Goal: Information Seeking & Learning: Learn about a topic

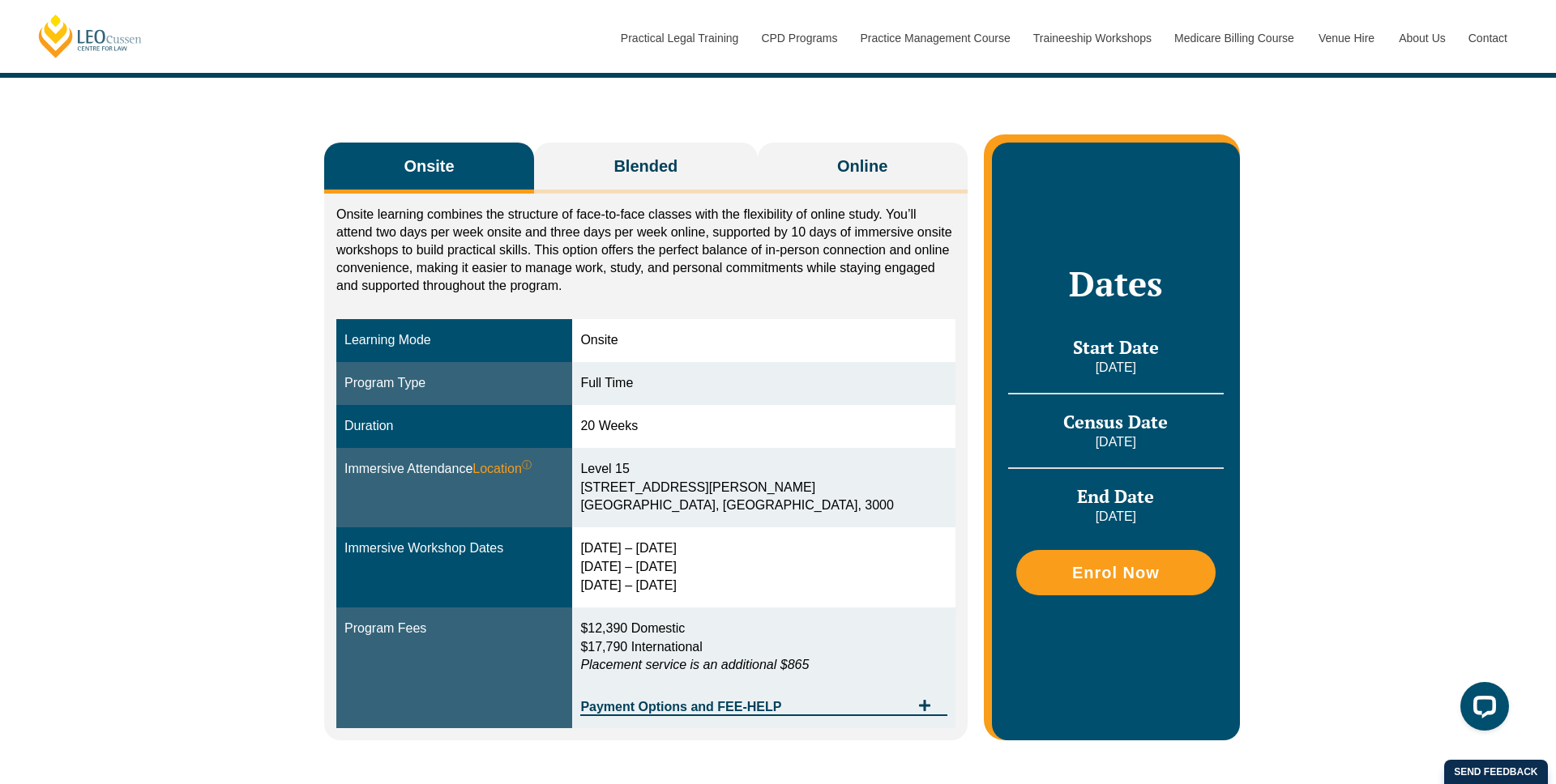
scroll to position [223, 0]
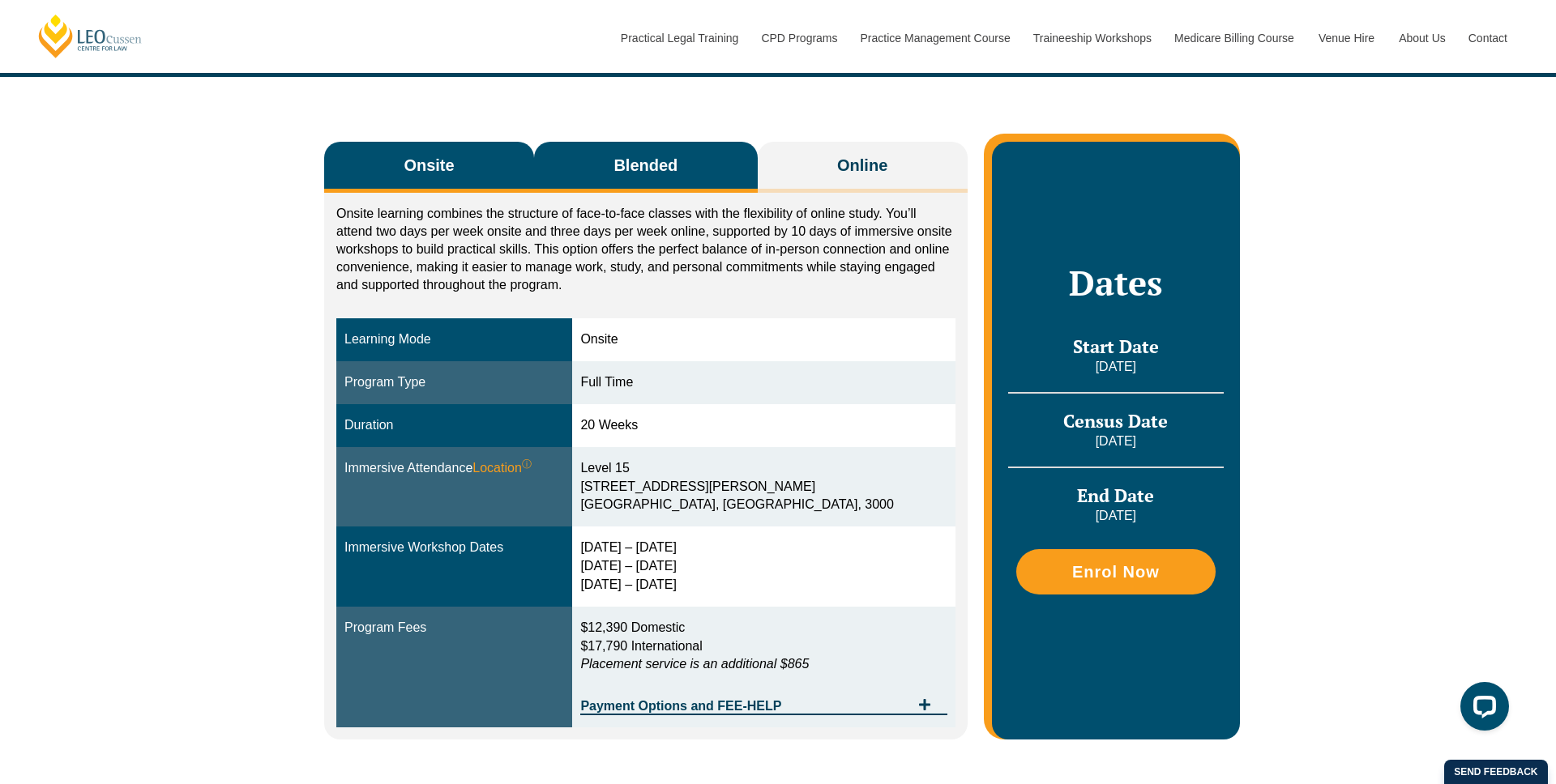
click at [657, 160] on span "Blended" at bounding box center [646, 165] width 64 height 22
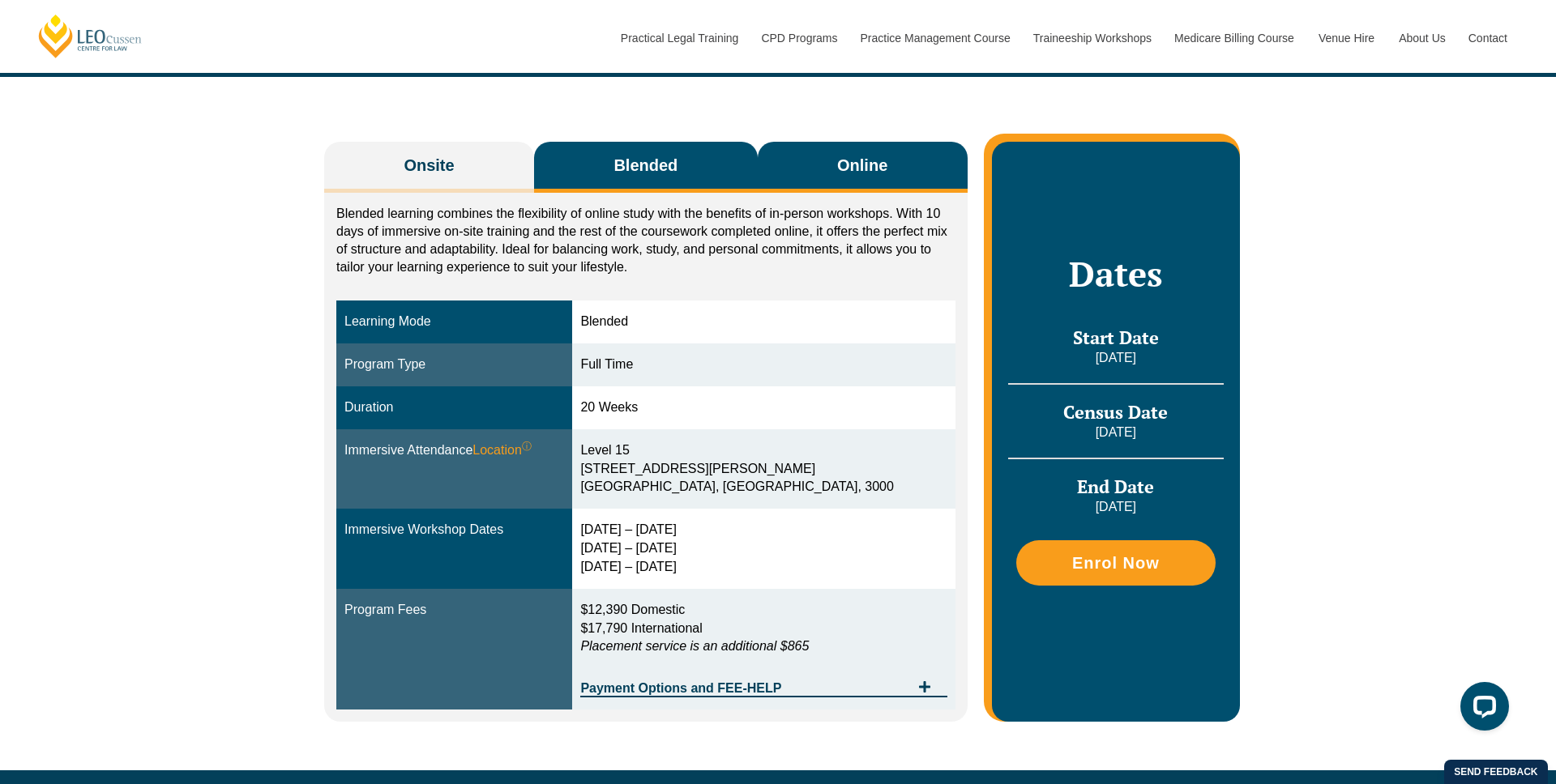
click at [873, 162] on span "Online" at bounding box center [862, 165] width 50 height 22
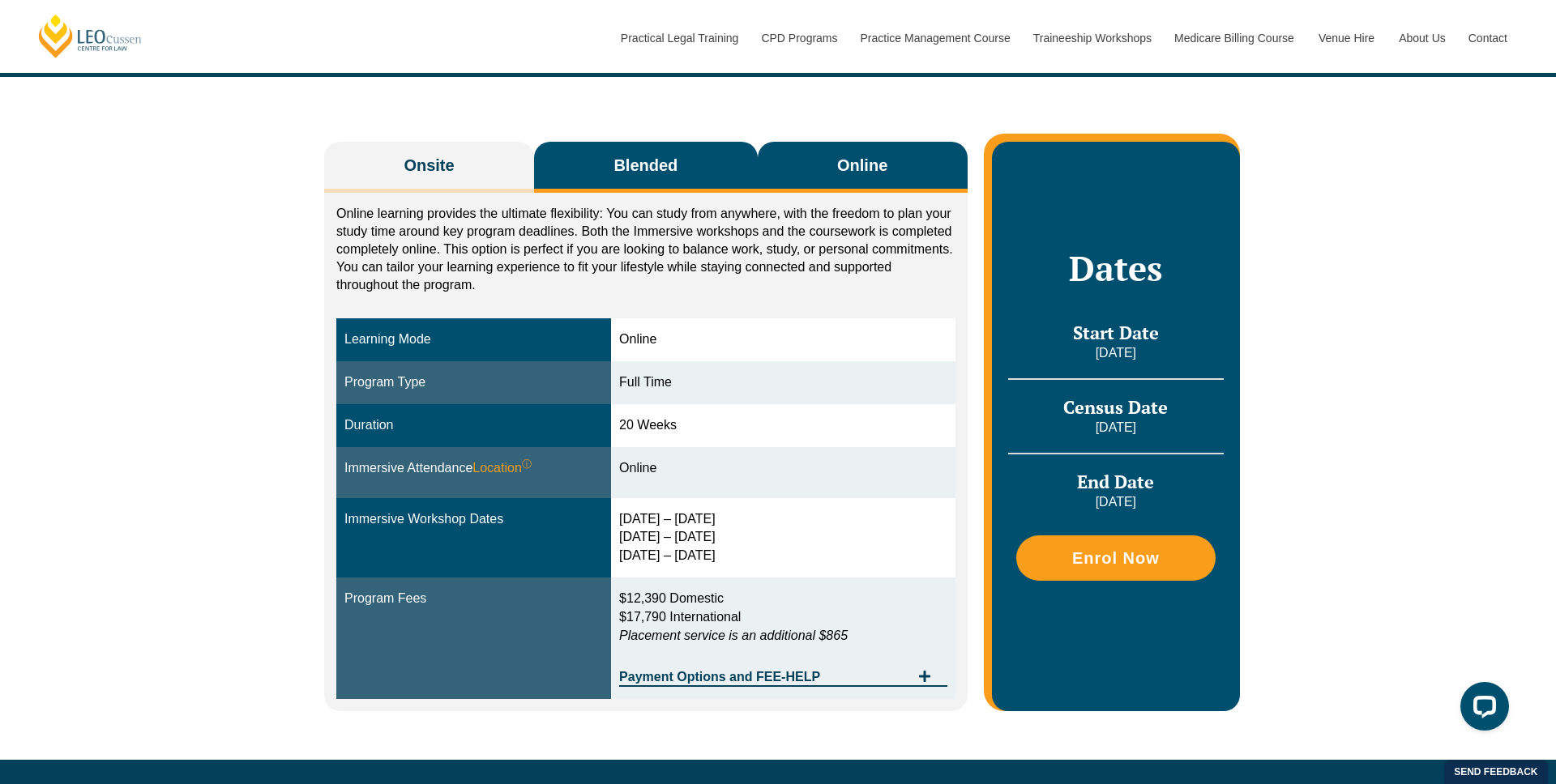
click at [630, 181] on button "Blended" at bounding box center [646, 167] width 224 height 51
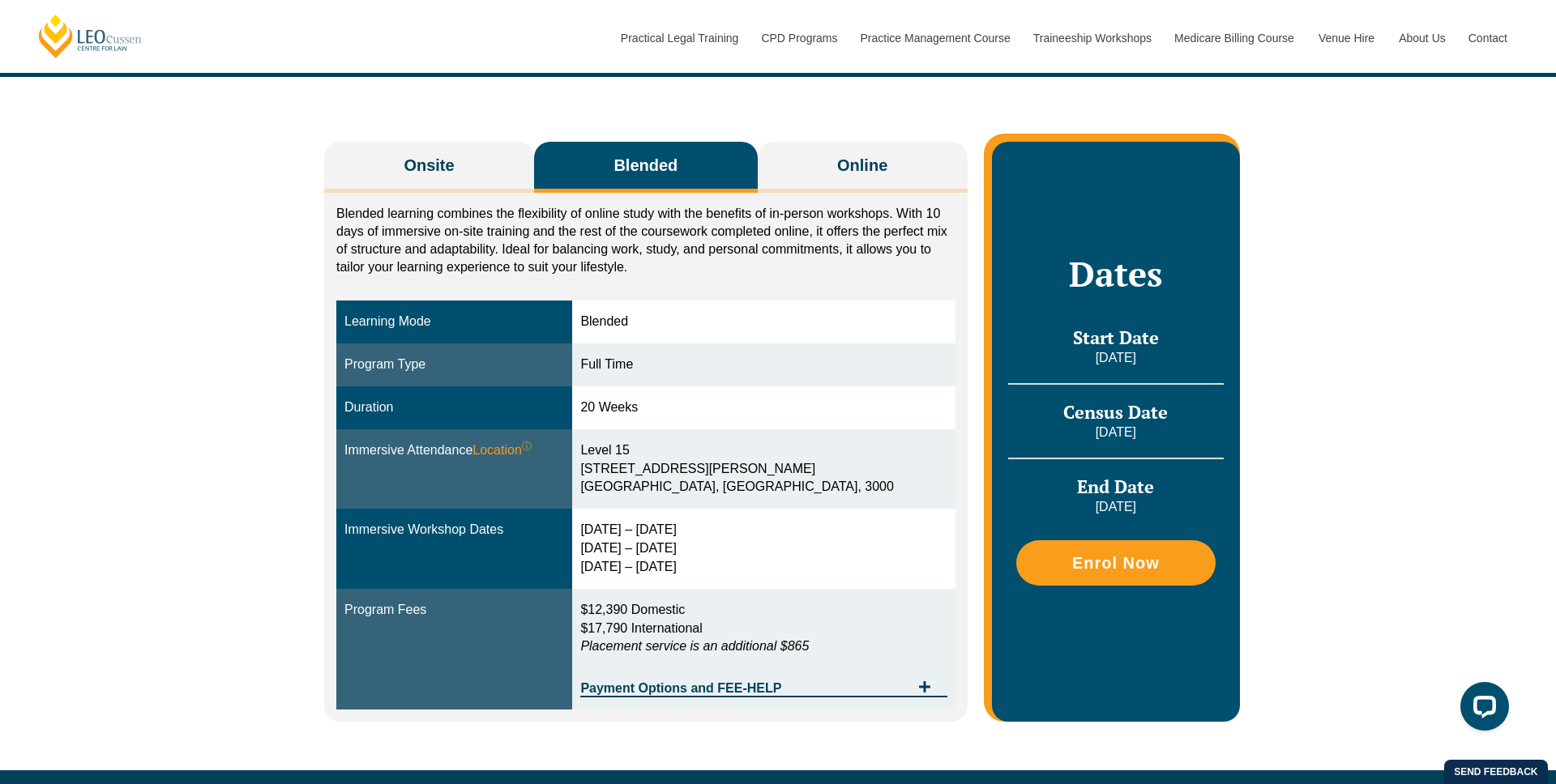
click at [454, 198] on div "Blended learning combines the flexibility of online study with the benefits of …" at bounding box center [646, 457] width 643 height 529
click at [481, 161] on button "Onsite" at bounding box center [429, 167] width 210 height 51
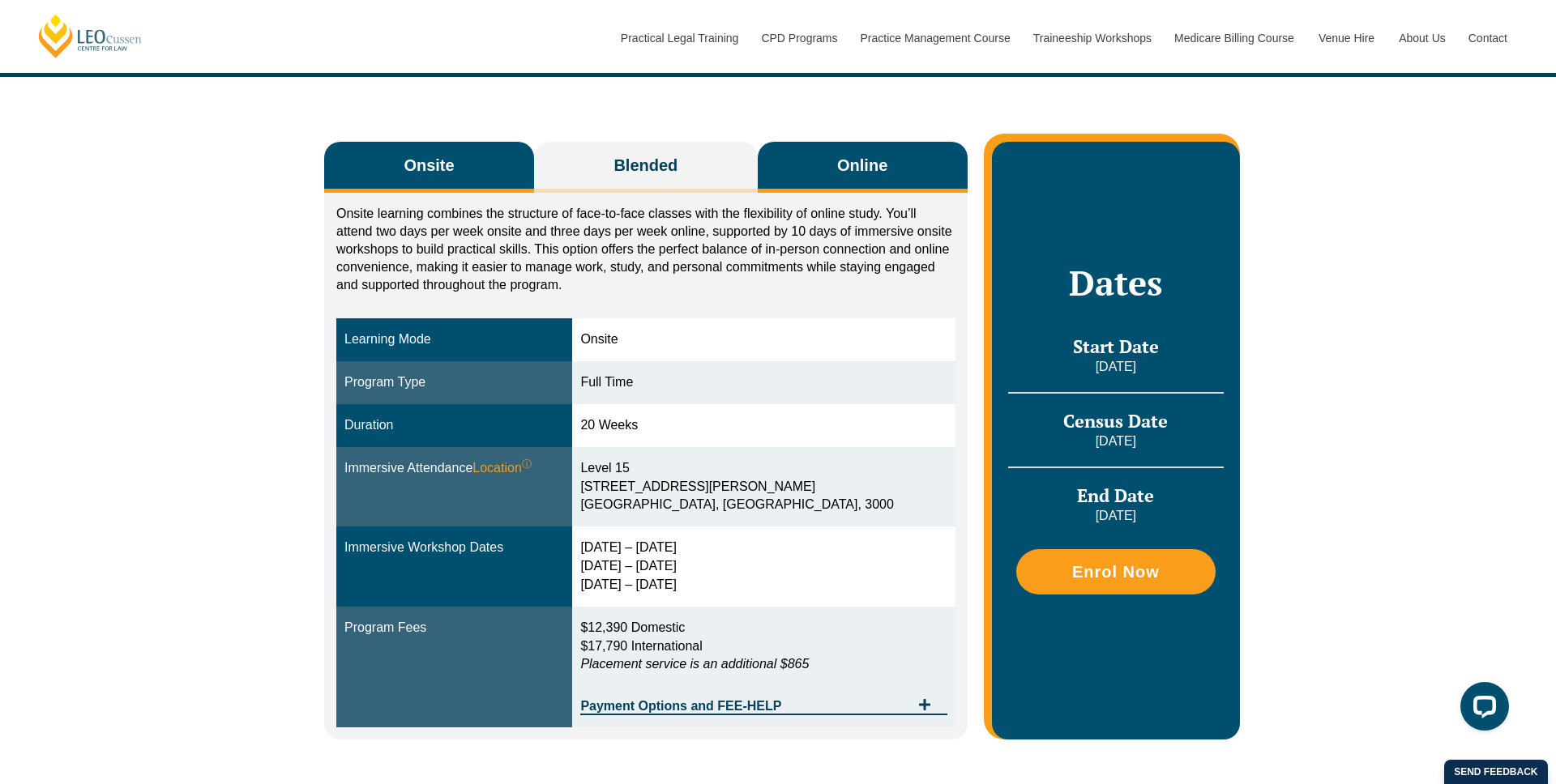
click at [855, 160] on span "Online" at bounding box center [862, 165] width 50 height 22
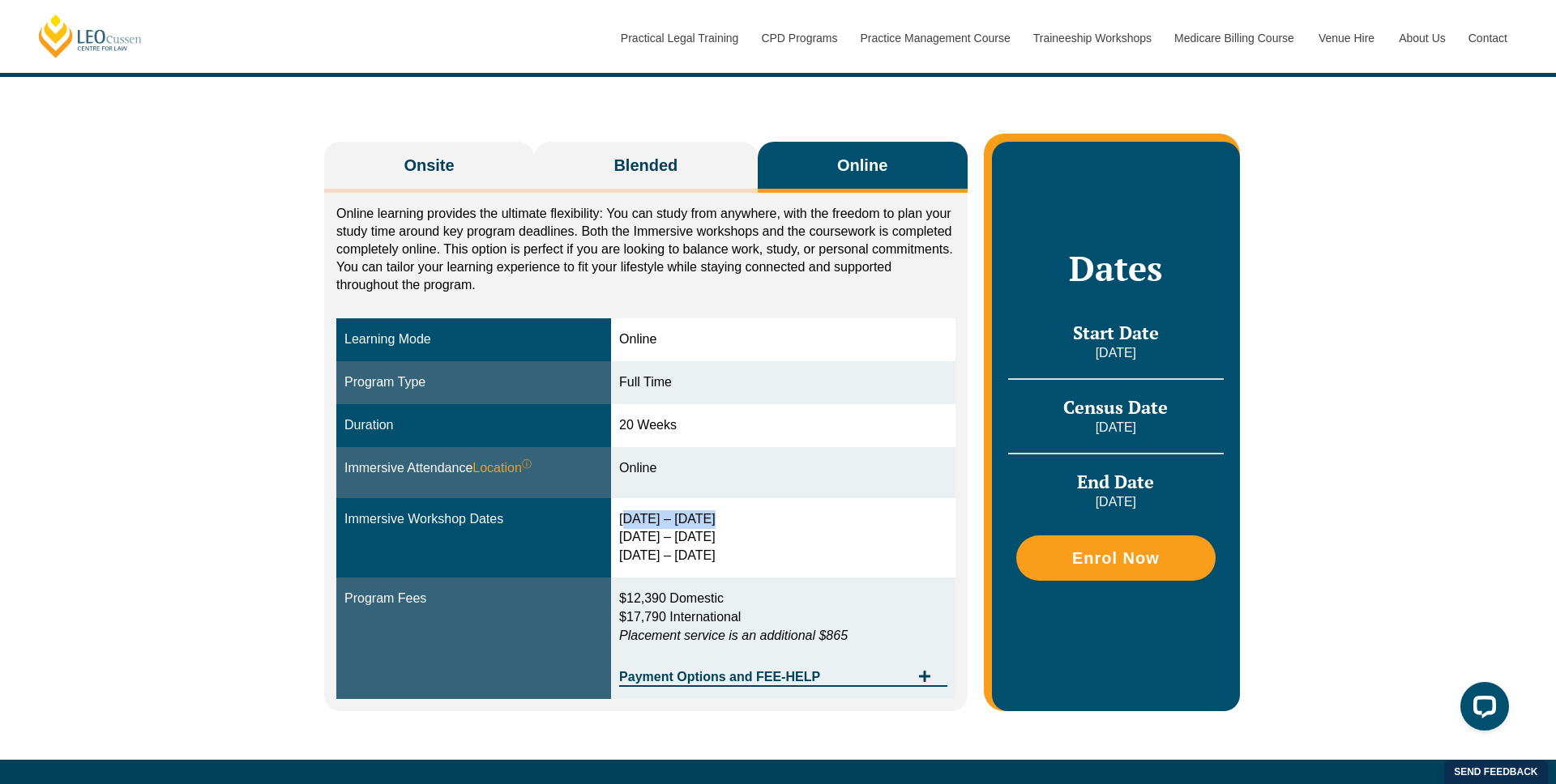
drag, startPoint x: 626, startPoint y: 524, endPoint x: 808, endPoint y: 518, distance: 182.1
click at [808, 518] on div "[DATE] – [DATE] [DATE] – [DATE] [DATE] – [DATE]" at bounding box center [783, 538] width 328 height 56
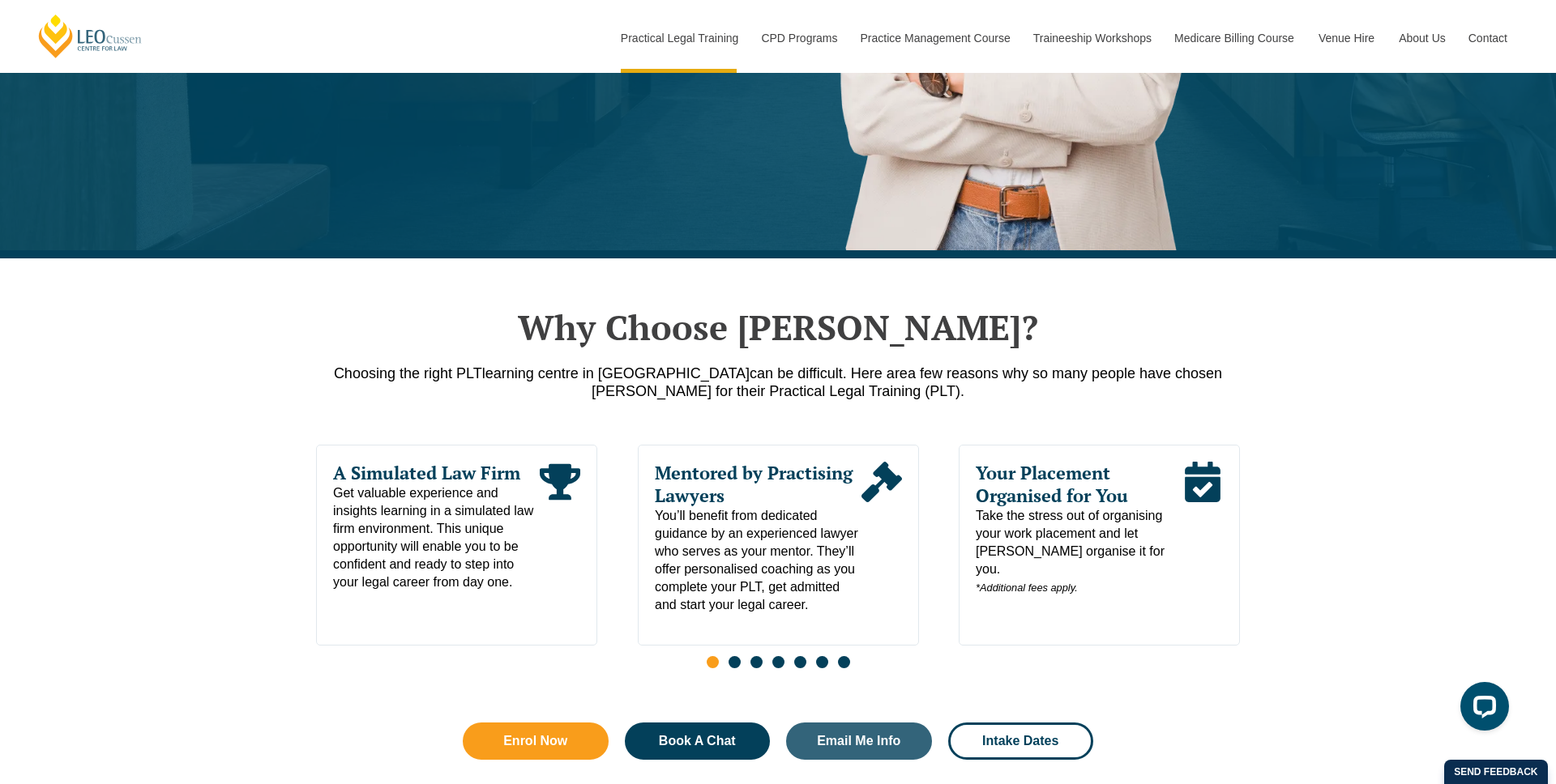
scroll to position [923, 0]
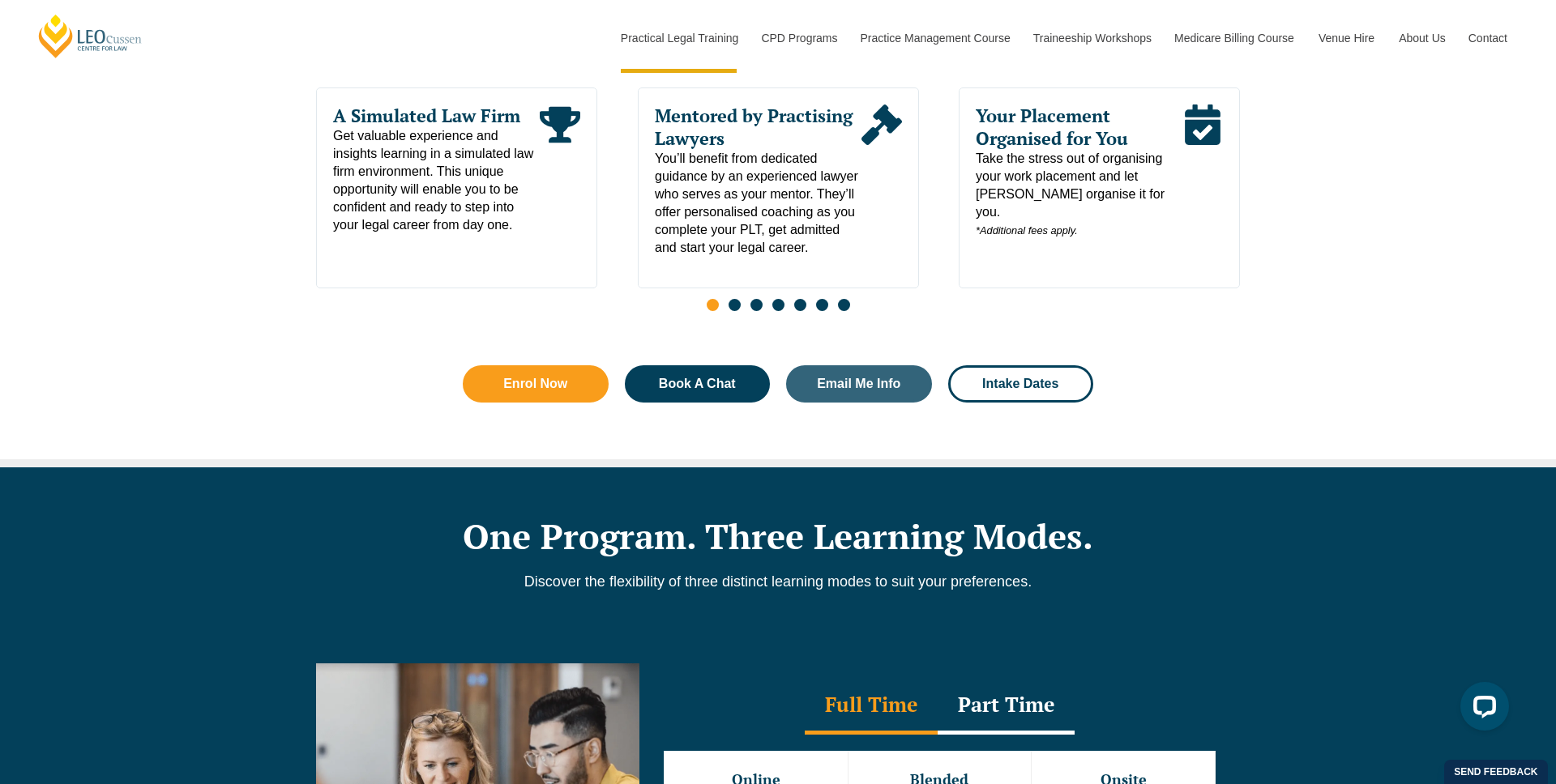
click at [1049, 141] on span "Your Placement Organised for You" at bounding box center [1078, 127] width 207 height 45
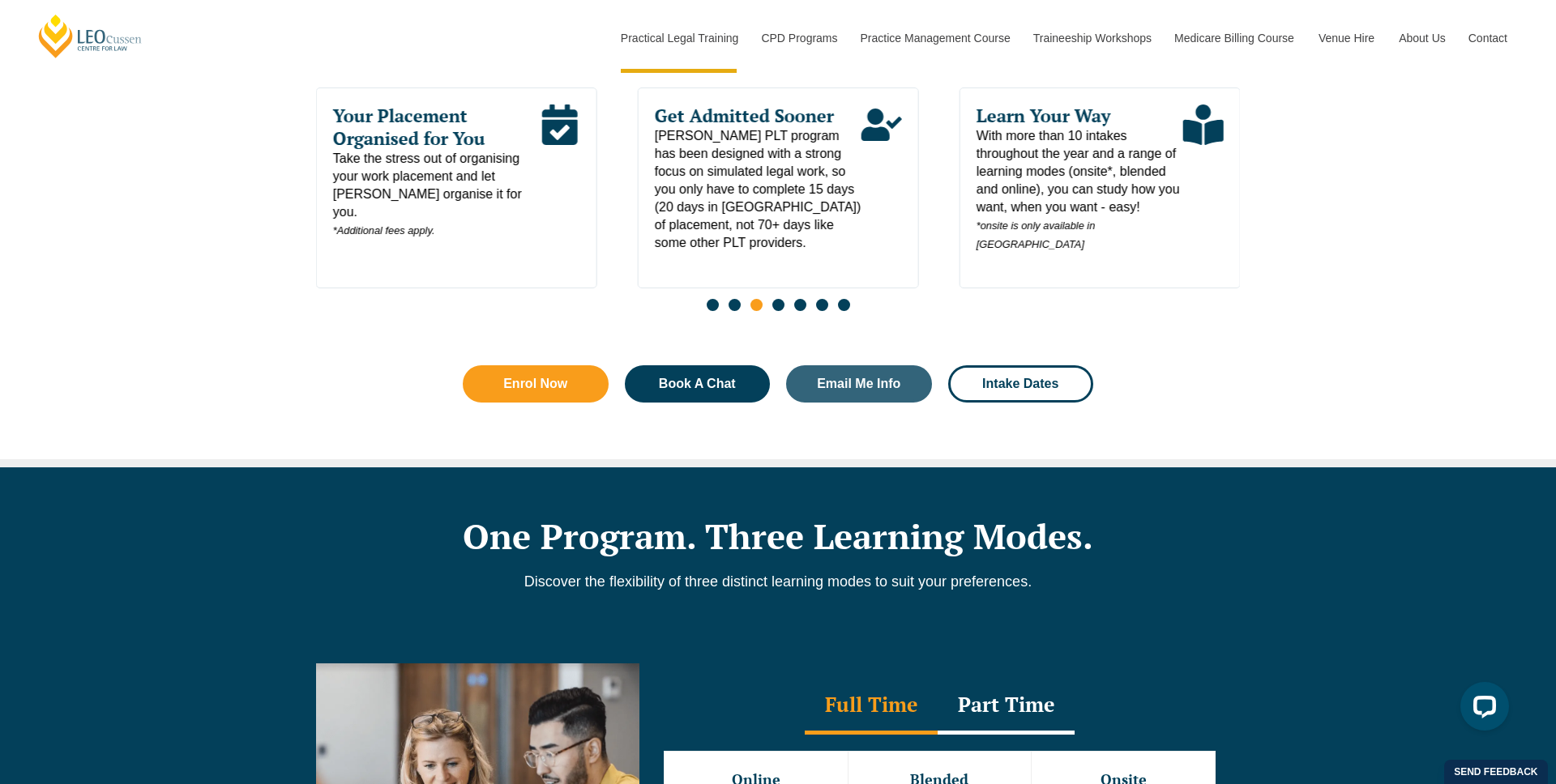
click at [449, 134] on span "Your Placement Organised for You" at bounding box center [436, 127] width 207 height 45
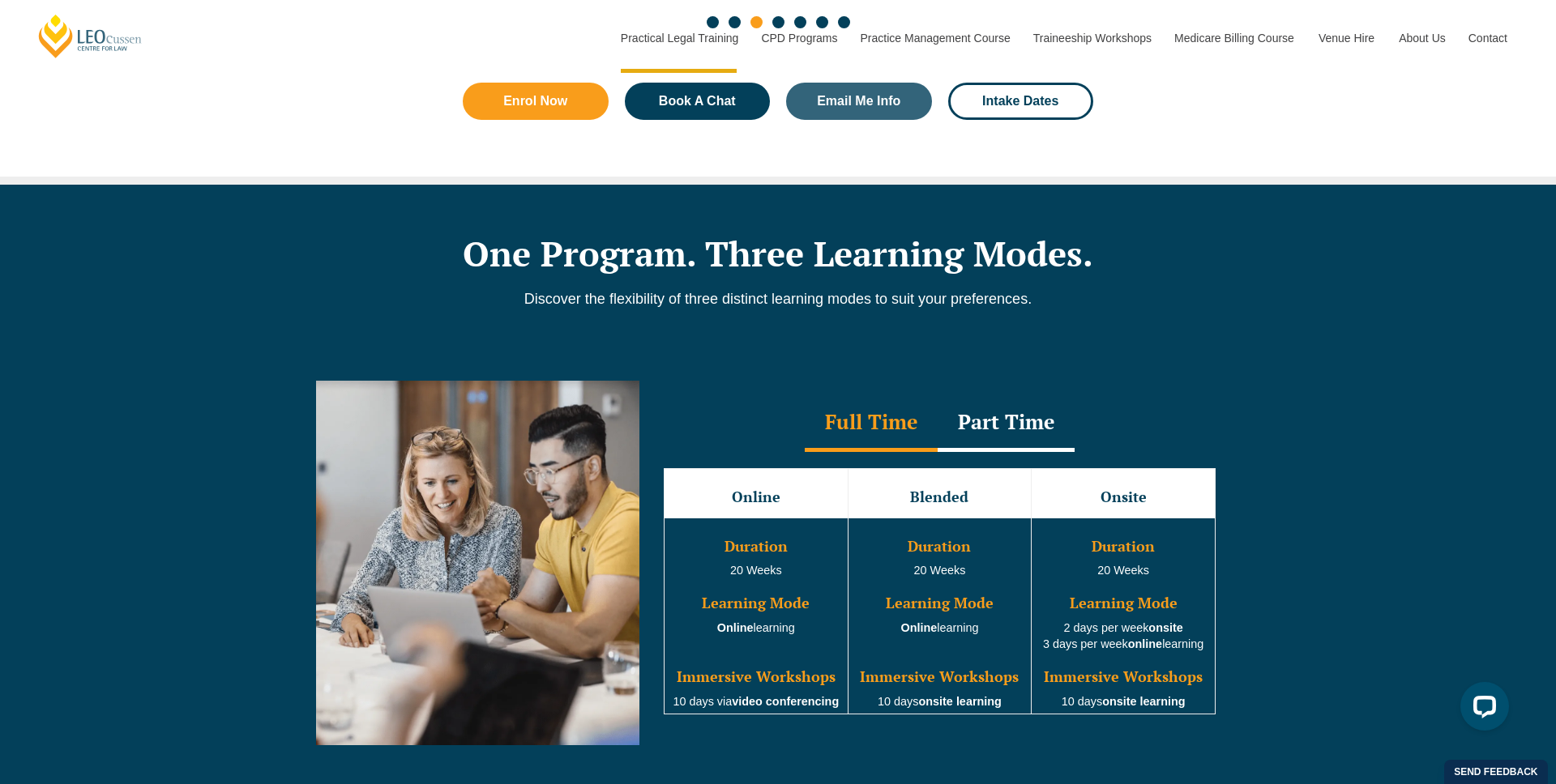
scroll to position [1354, 0]
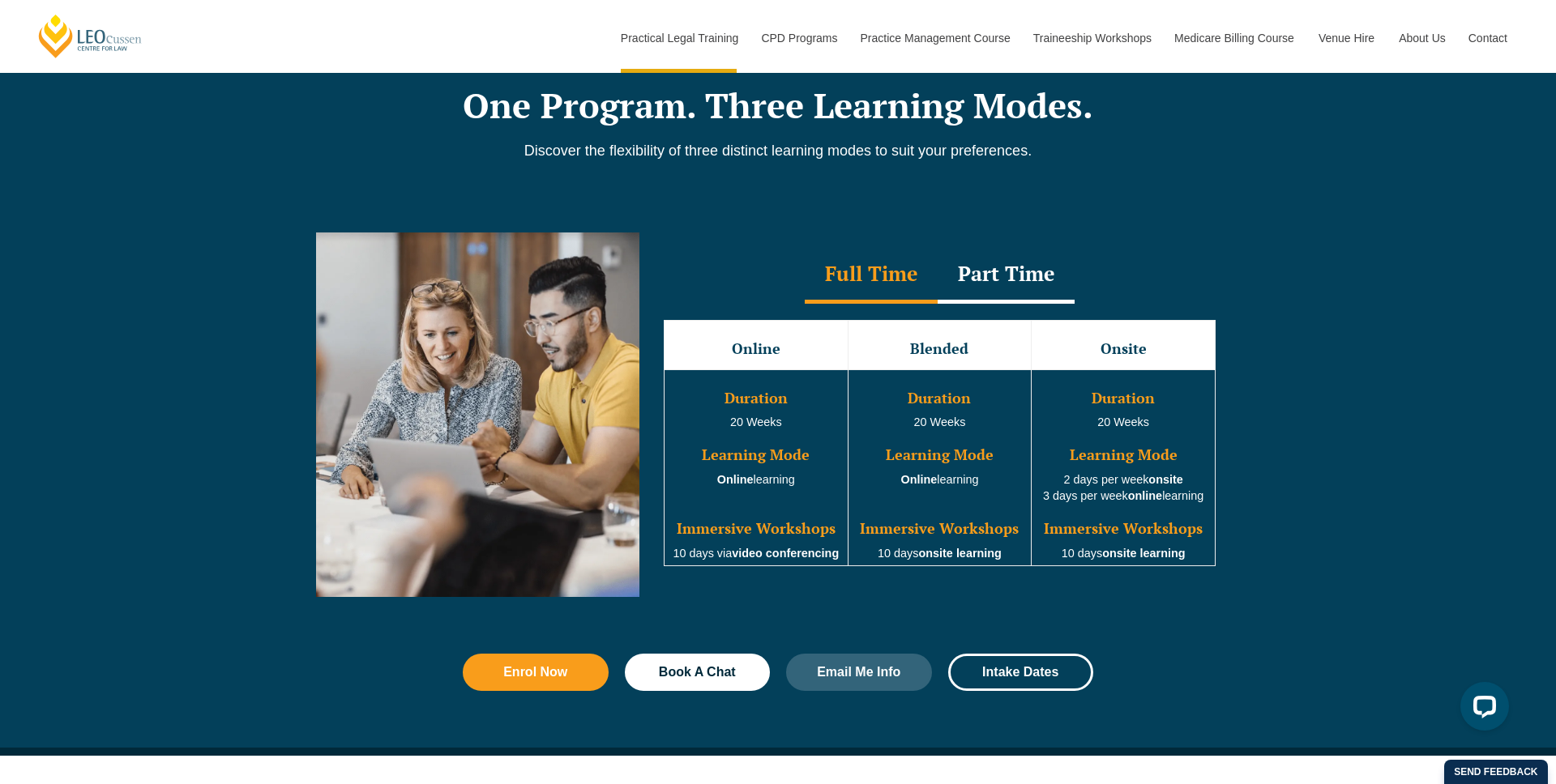
click at [1014, 301] on div "Part Time" at bounding box center [1005, 276] width 137 height 57
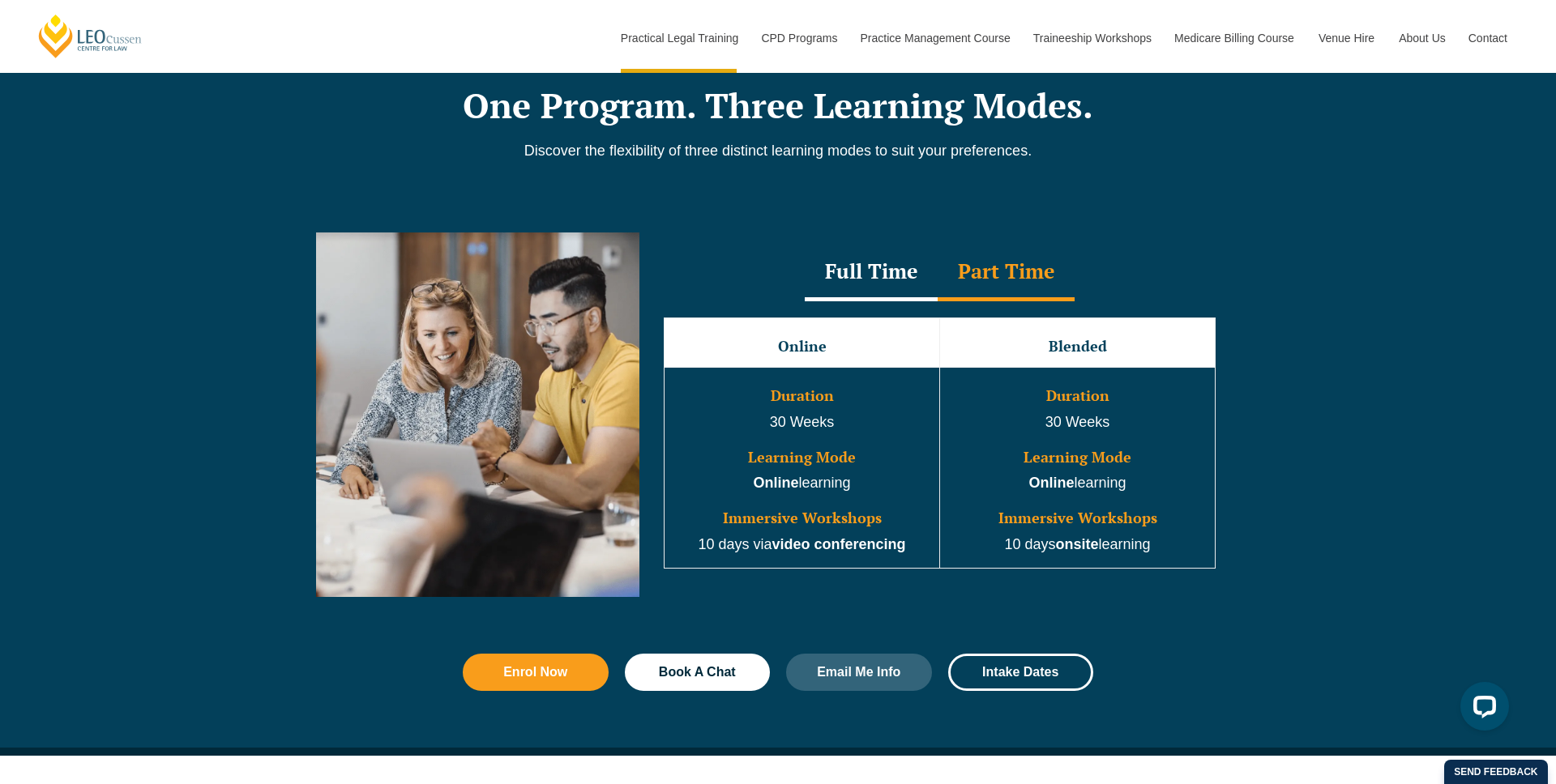
click at [885, 277] on div "Full Time" at bounding box center [871, 273] width 133 height 57
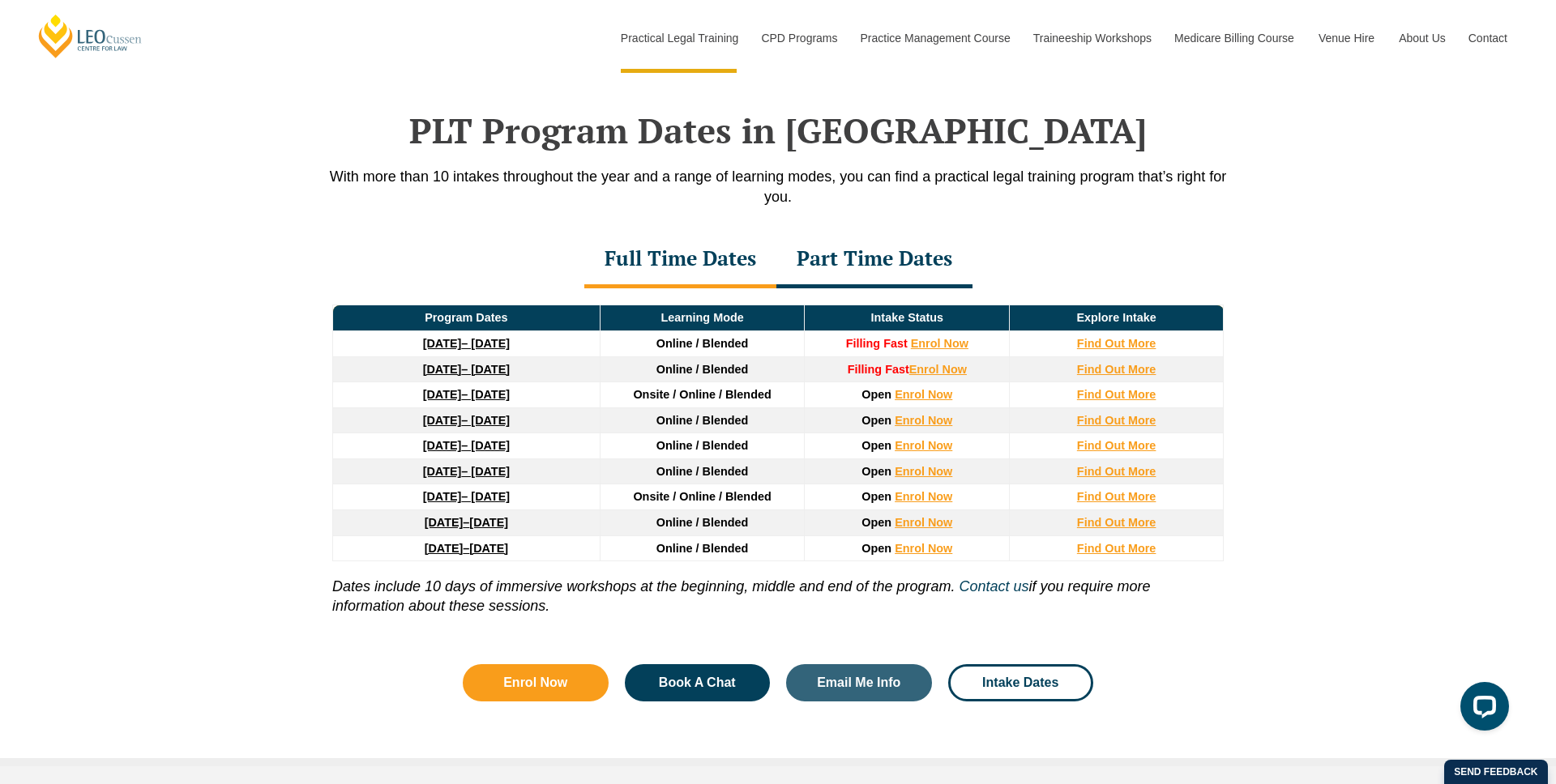
scroll to position [2086, 0]
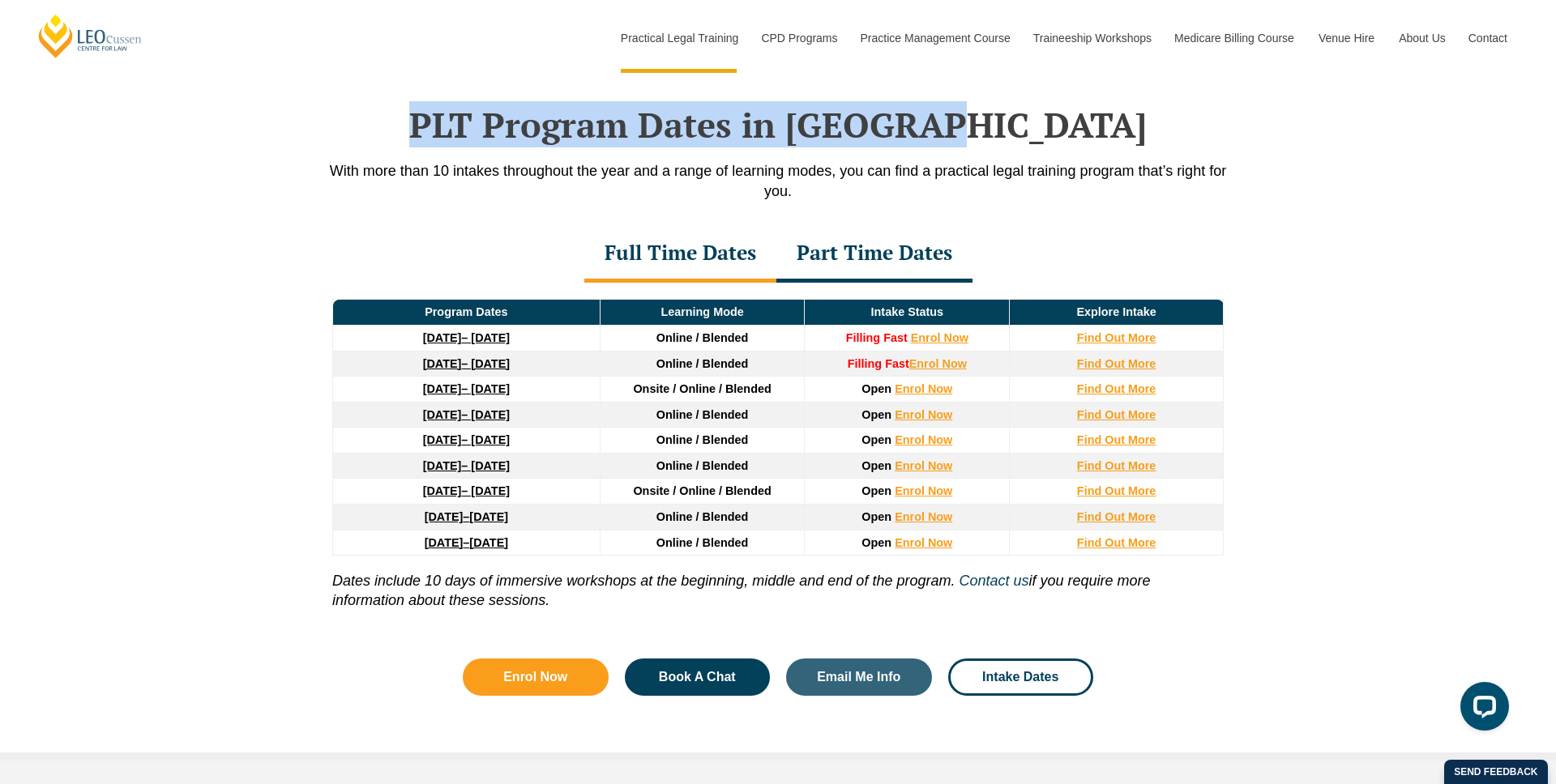
drag, startPoint x: 528, startPoint y: 128, endPoint x: 1077, endPoint y: 117, distance: 549.1
click at [1077, 117] on h2 "PLT Program Dates in Victoria" at bounding box center [778, 124] width 923 height 41
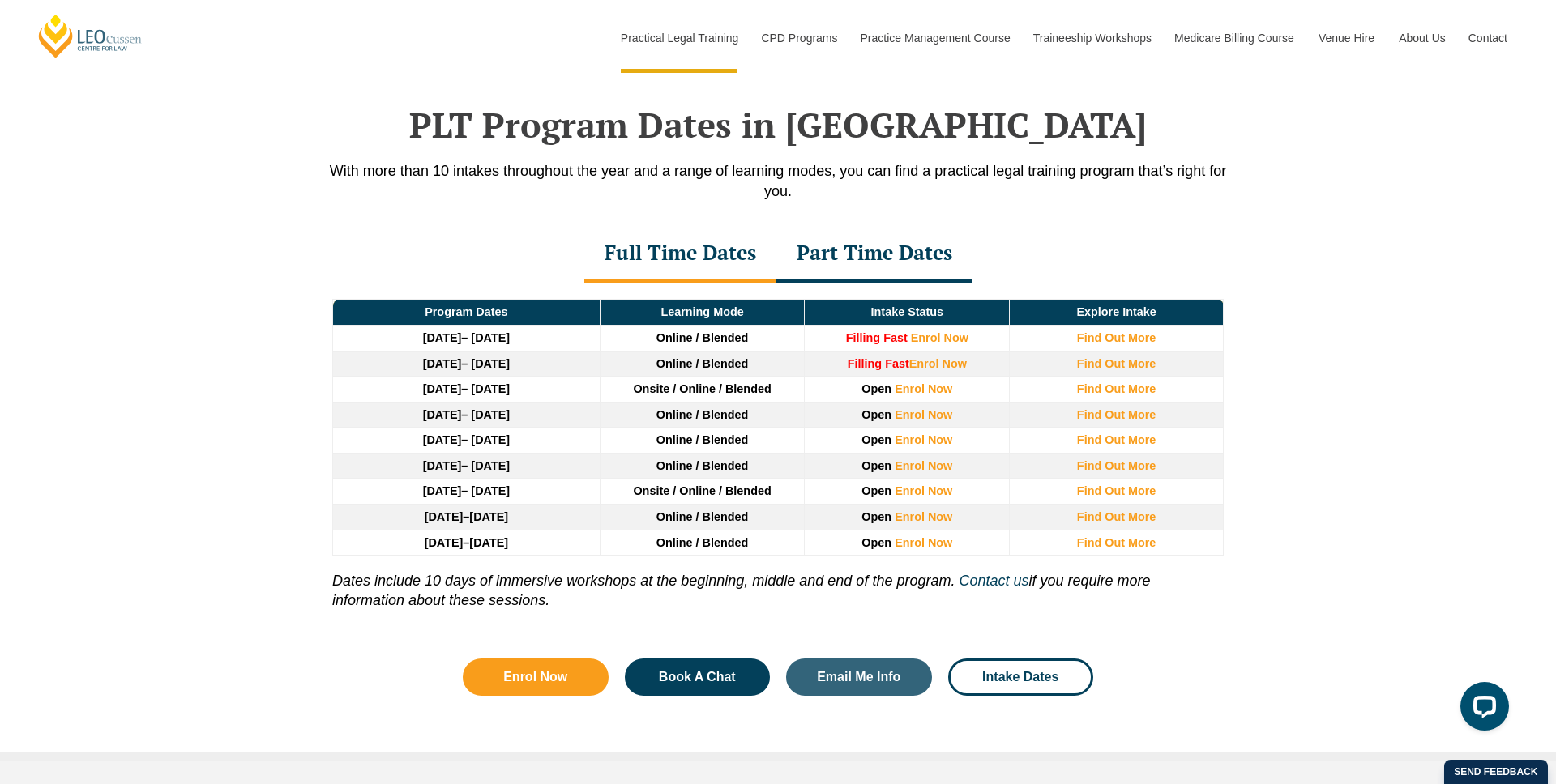
click at [985, 137] on h2 "PLT Program Dates in Victoria" at bounding box center [778, 124] width 923 height 41
click at [788, 142] on h2 "PLT Program Dates in Victoria" at bounding box center [778, 124] width 923 height 41
click at [642, 137] on h2 "PLT Program Dates in Victoria" at bounding box center [778, 124] width 923 height 41
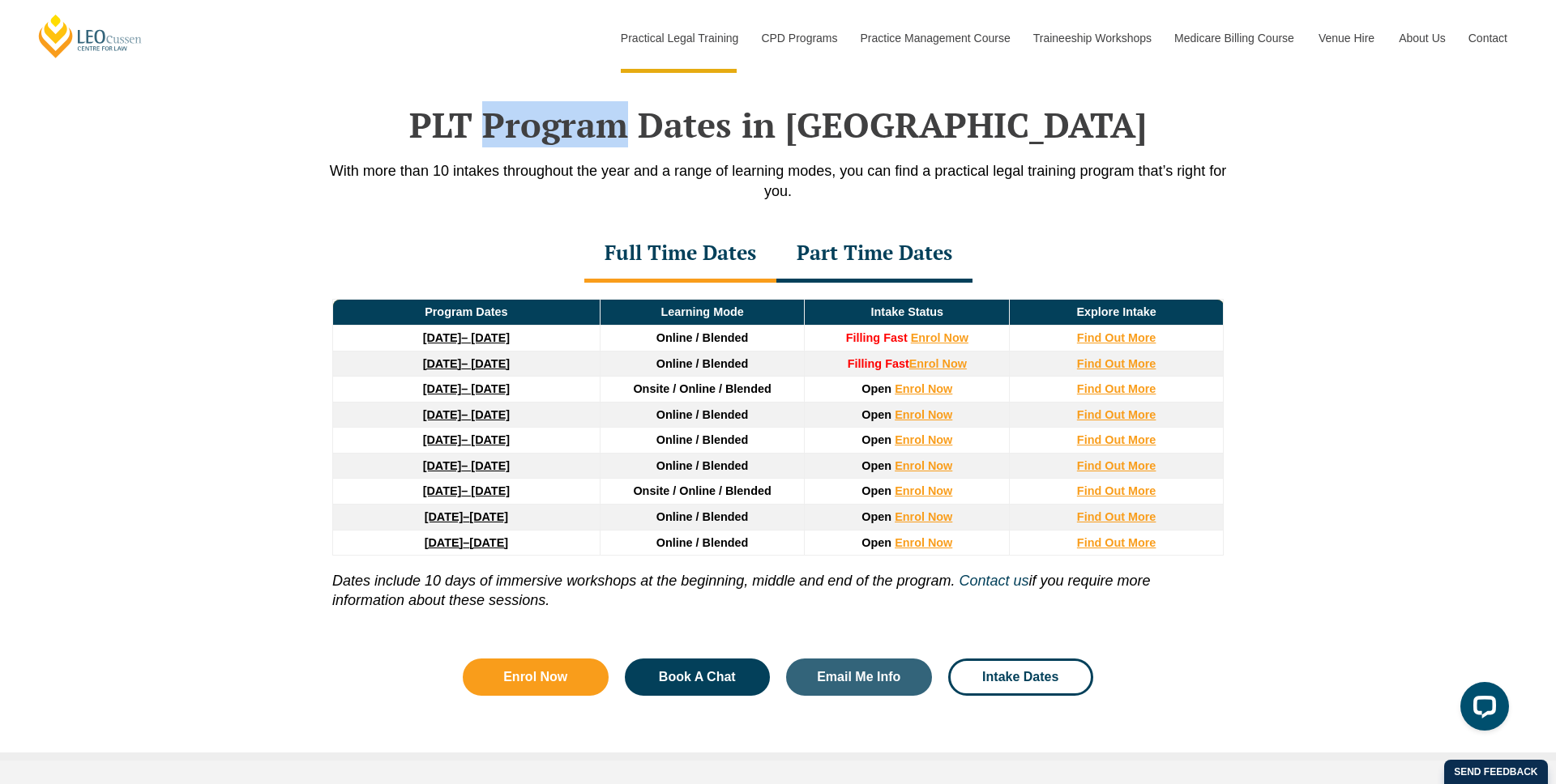
click at [642, 137] on h2 "PLT Program Dates in Victoria" at bounding box center [778, 124] width 923 height 41
click at [578, 137] on h2 "PLT Program Dates in Victoria" at bounding box center [778, 124] width 923 height 41
click at [859, 134] on h2 "PLT Program Dates in Victoria" at bounding box center [778, 124] width 923 height 41
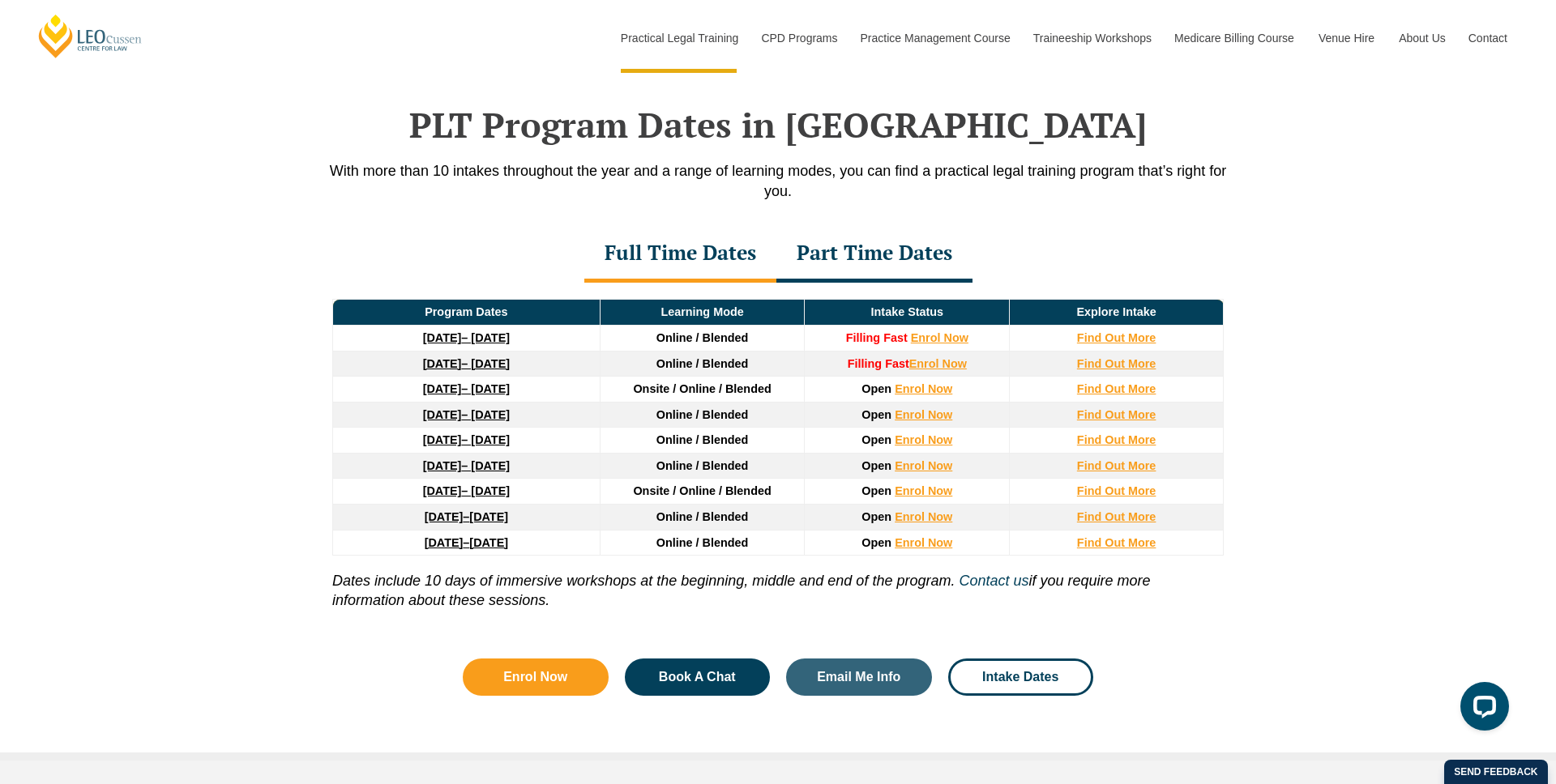
click at [923, 129] on h2 "PLT Program Dates in Victoria" at bounding box center [778, 124] width 923 height 41
click at [582, 130] on h2 "PLT Program Dates in Victoria" at bounding box center [778, 124] width 923 height 41
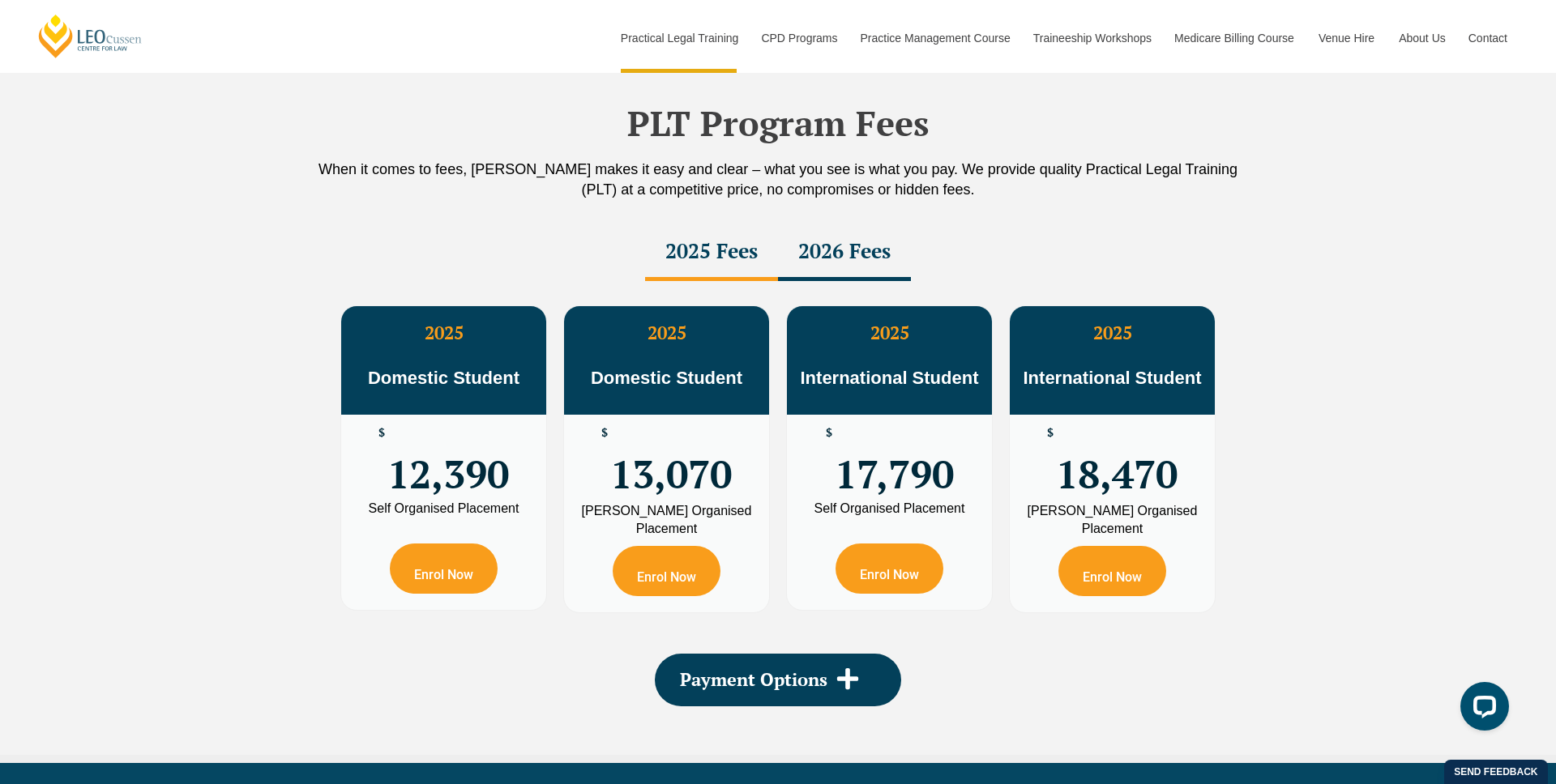
scroll to position [2804, 0]
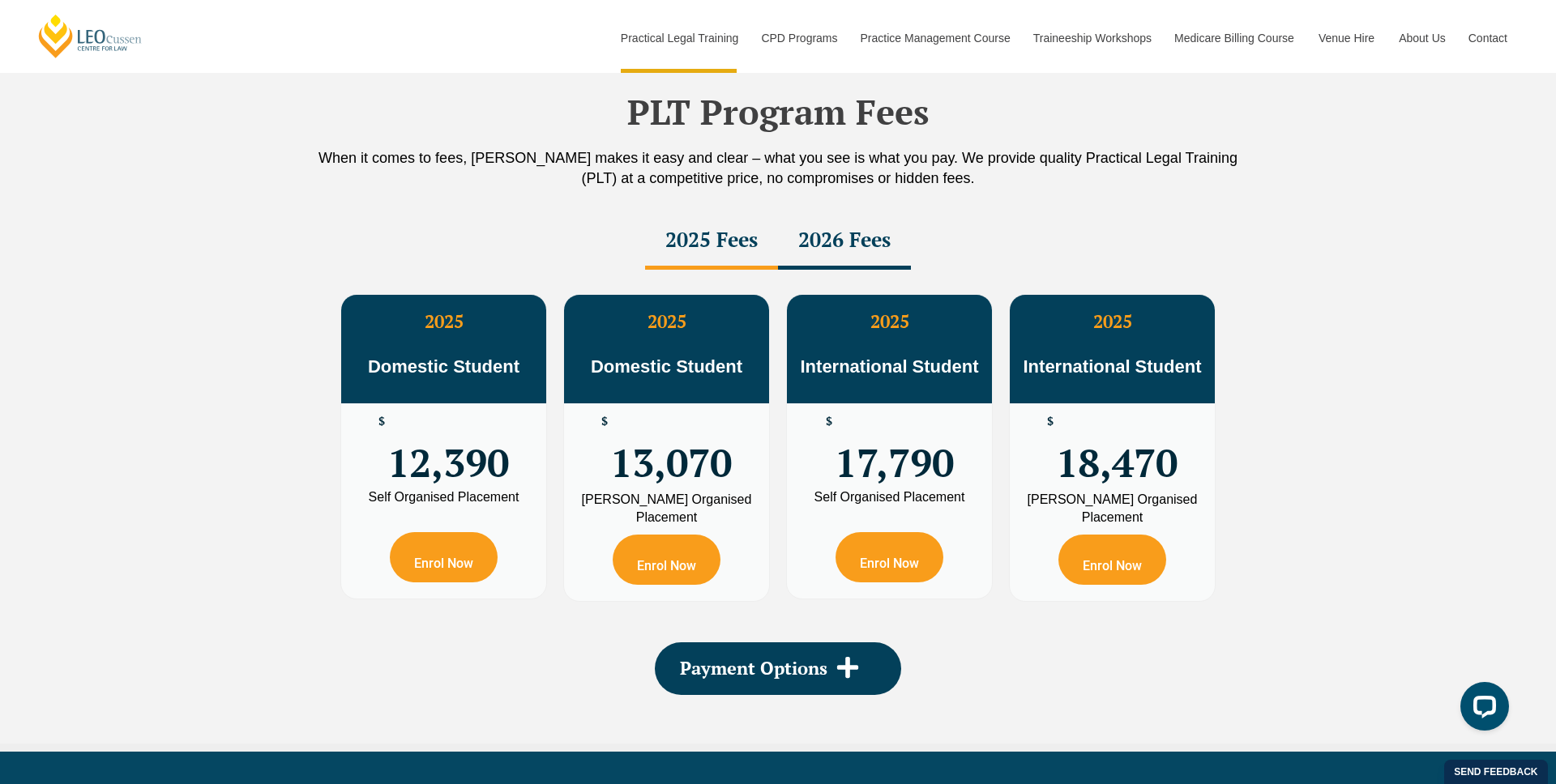
click at [818, 232] on div "2026 Fees" at bounding box center [845, 242] width 133 height 57
click at [728, 249] on div "2025 Fees" at bounding box center [711, 242] width 133 height 57
click at [857, 247] on div "2026 Fees" at bounding box center [845, 242] width 133 height 57
click at [757, 239] on div "2025 Fees" at bounding box center [711, 242] width 133 height 57
click at [881, 246] on div "2026 Fees" at bounding box center [845, 242] width 133 height 57
